Goal: Task Accomplishment & Management: Use online tool/utility

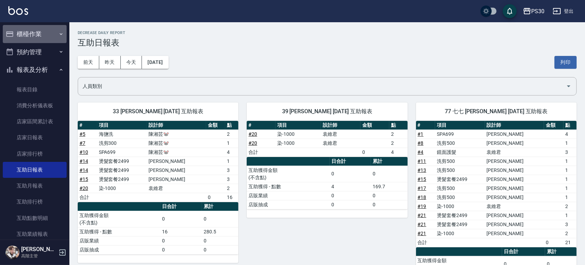
click at [44, 33] on button "櫃檯作業" at bounding box center [35, 34] width 64 height 18
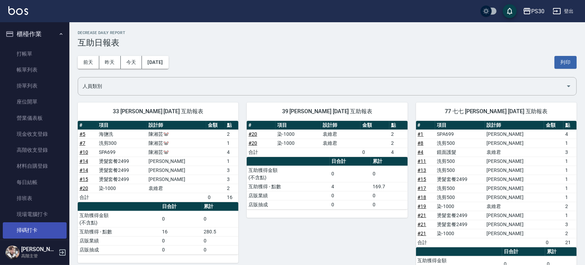
click at [37, 229] on link "掃碼打卡" at bounding box center [35, 230] width 64 height 16
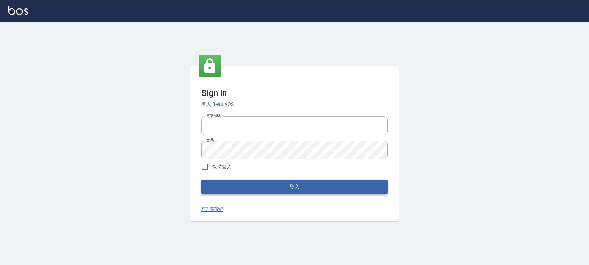
type input "0972392966"
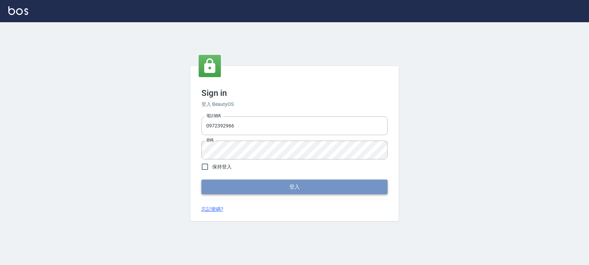
click at [322, 186] on button "登入" at bounding box center [294, 186] width 186 height 15
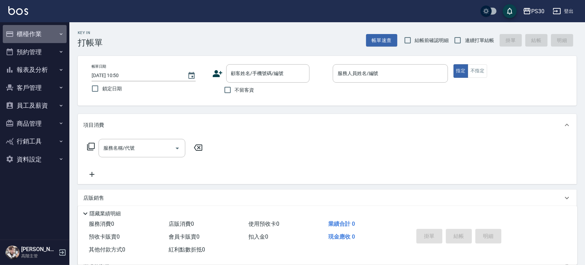
click at [12, 26] on button "櫃檯作業" at bounding box center [35, 34] width 64 height 18
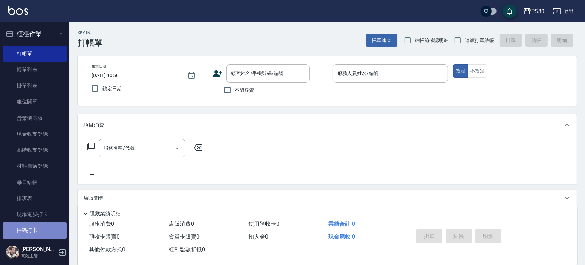
click at [42, 223] on link "掃碼打卡" at bounding box center [35, 230] width 64 height 16
